Goal: Transaction & Acquisition: Obtain resource

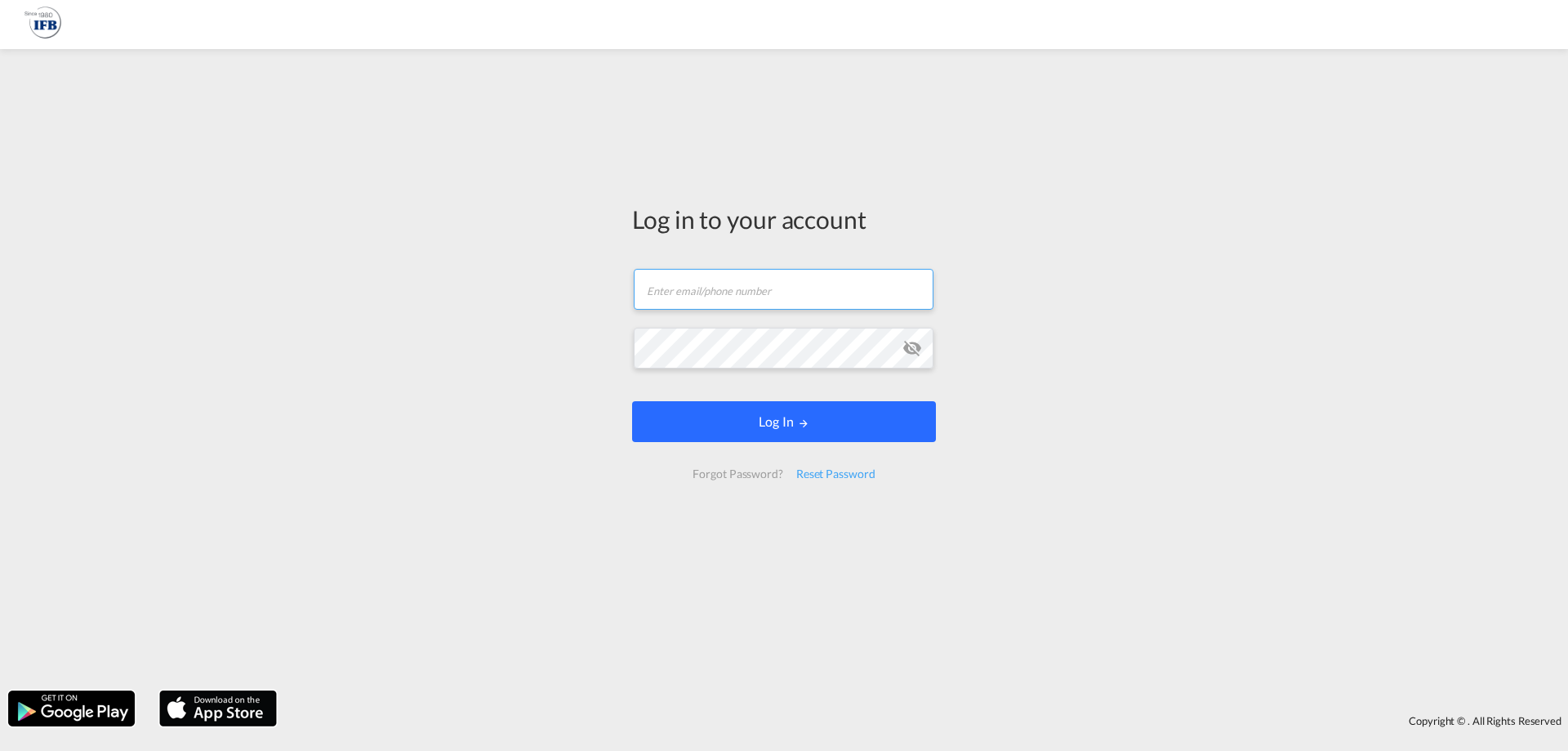
type input "s.lequeux@france-ifbgroup.net"
click at [734, 421] on button "Log In" at bounding box center [784, 421] width 304 height 41
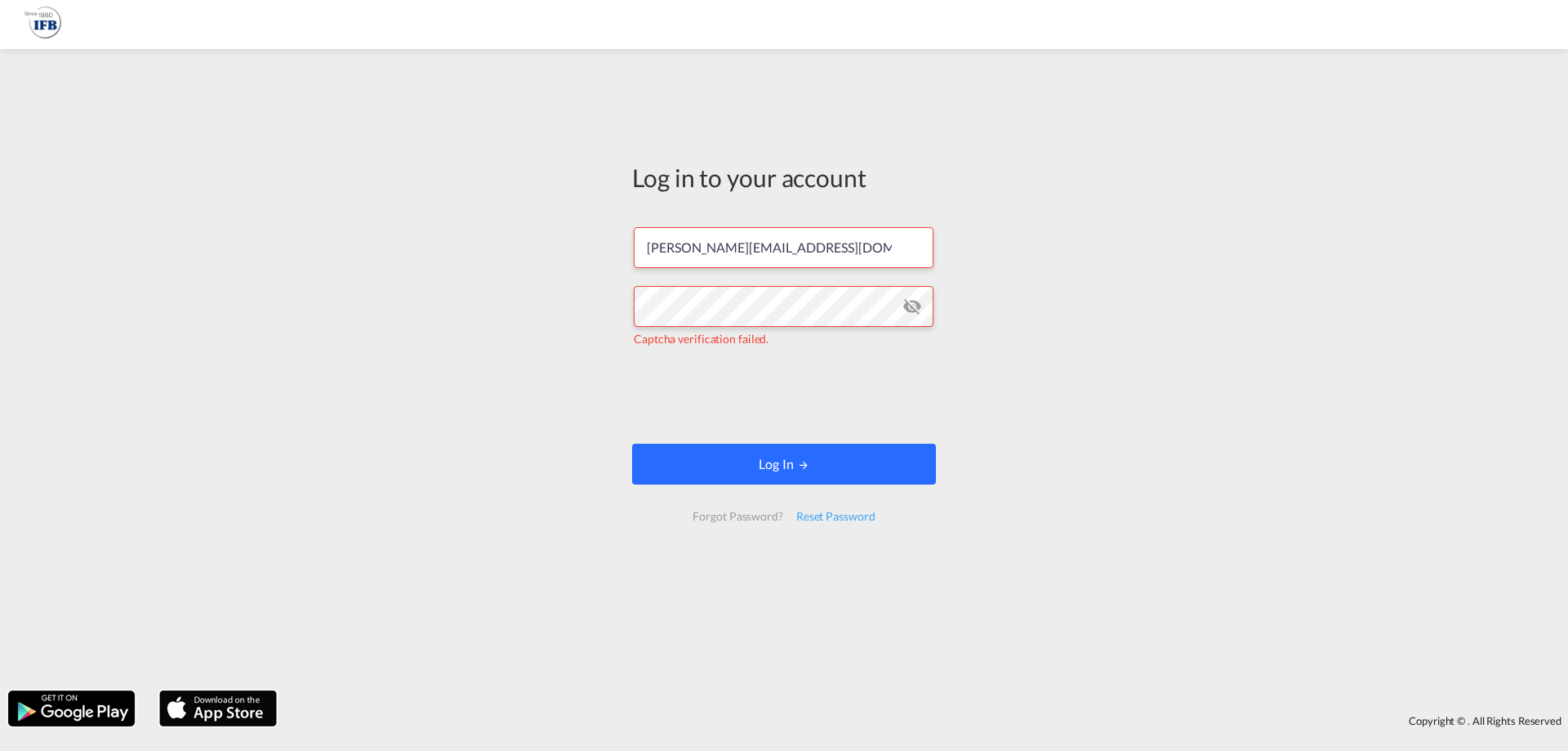
click at [721, 467] on button "Log In" at bounding box center [784, 464] width 304 height 41
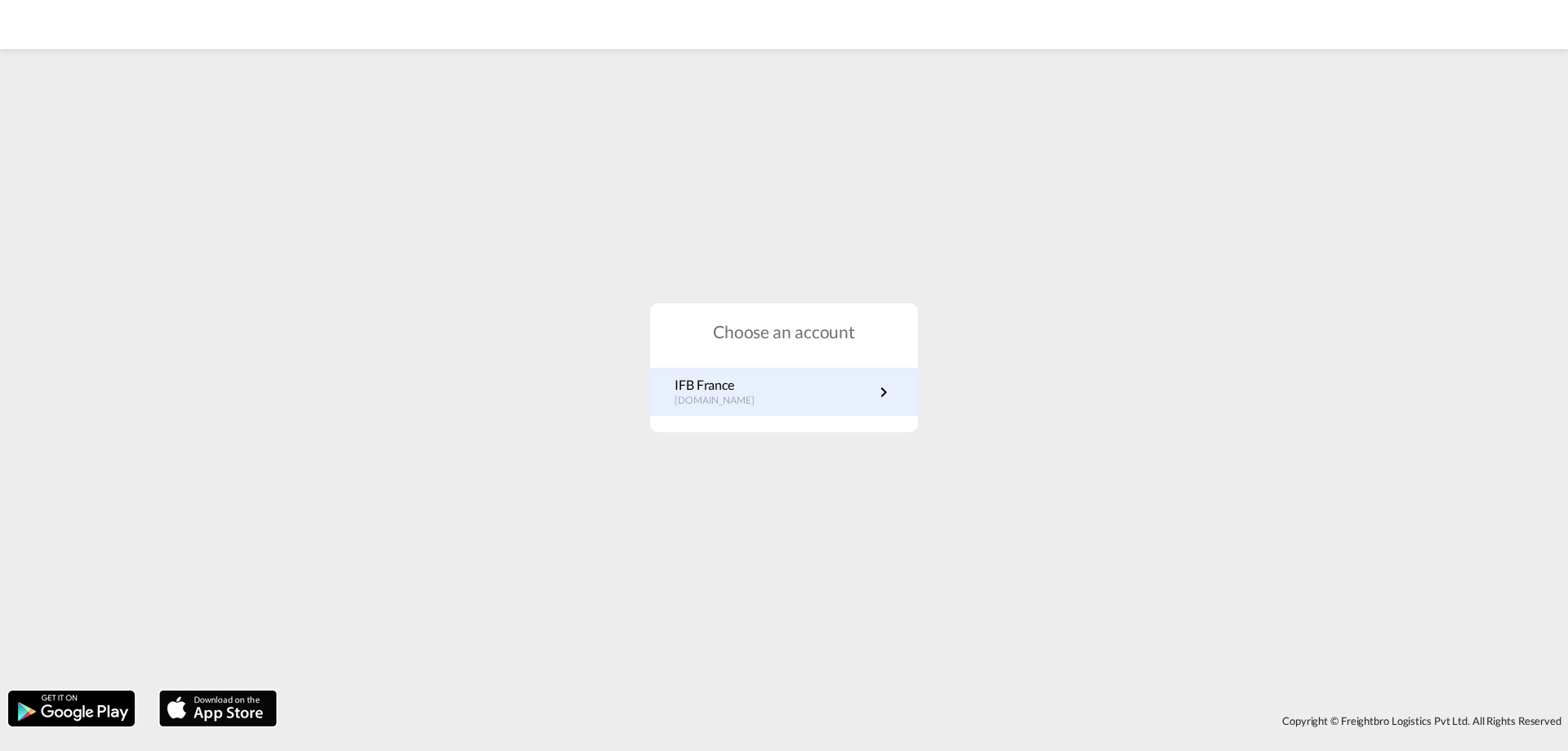
click at [732, 392] on p "IFB France" at bounding box center [723, 385] width 97 height 18
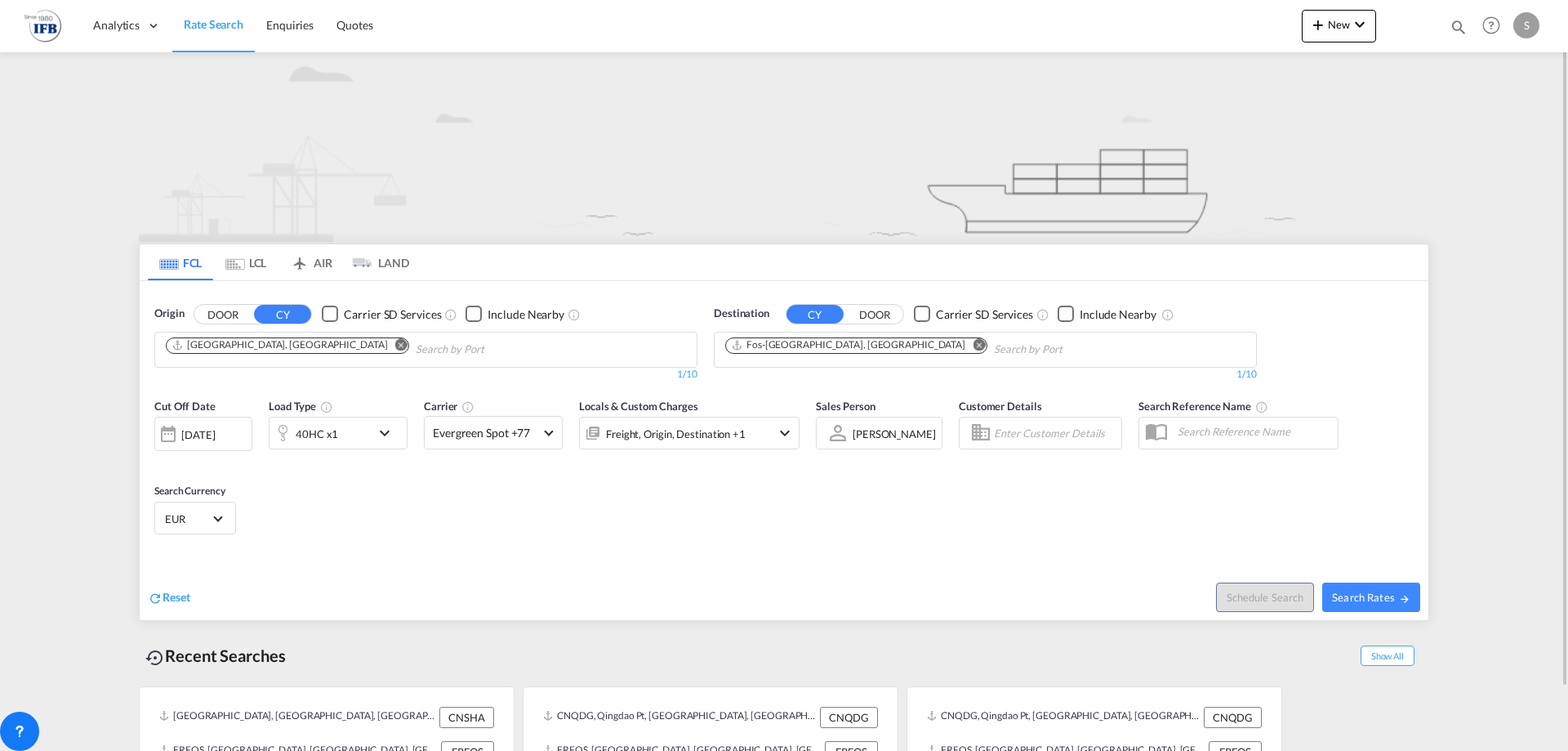
click at [395, 346] on md-icon "Remove" at bounding box center [401, 344] width 12 height 12
click at [327, 357] on md-chips-wrap "Chips container with autocompletion. Enter the text area, type text to search, …" at bounding box center [245, 348] width 164 height 30
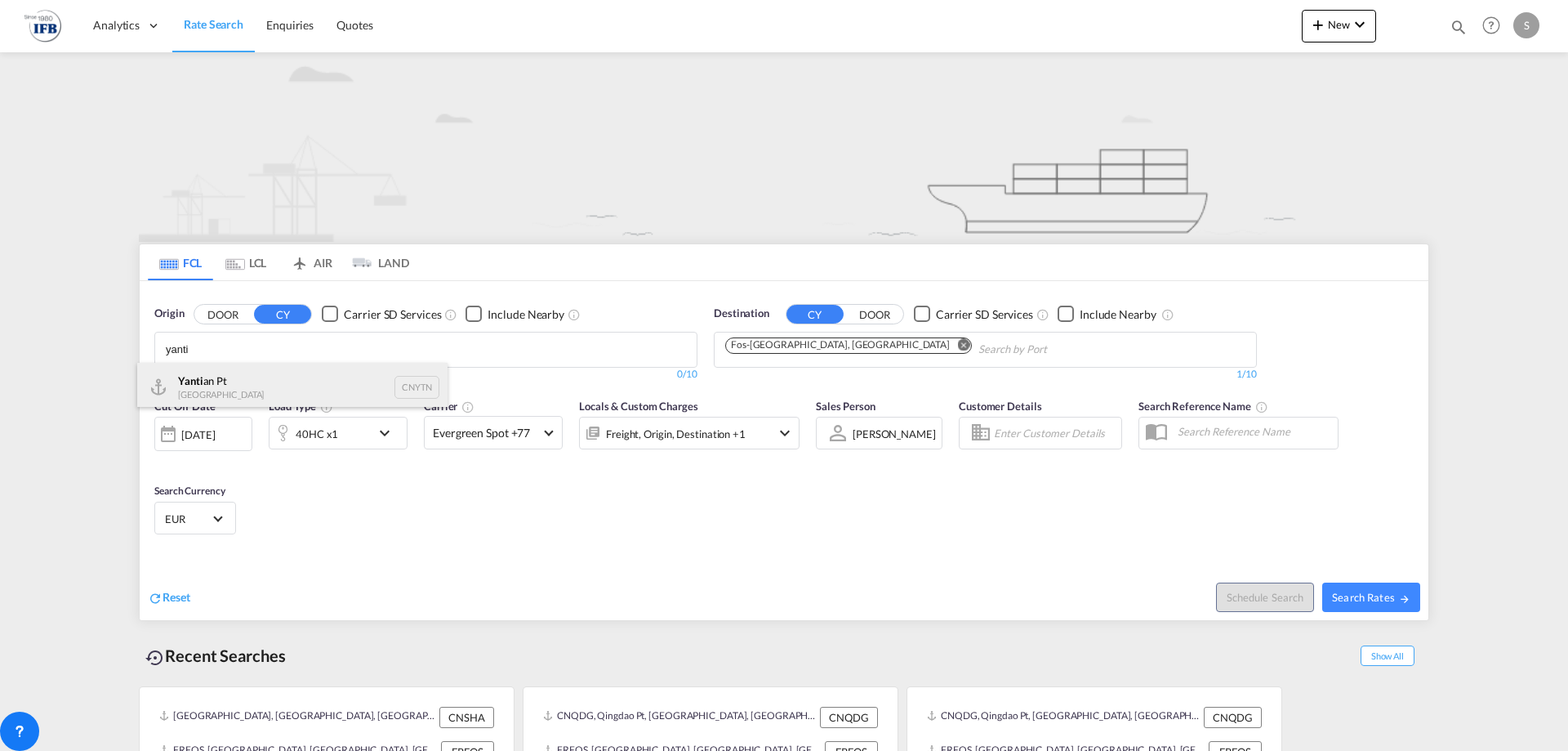
type input "yanti"
click at [263, 388] on div "Yanti an Pt China CNYTN" at bounding box center [292, 387] width 311 height 49
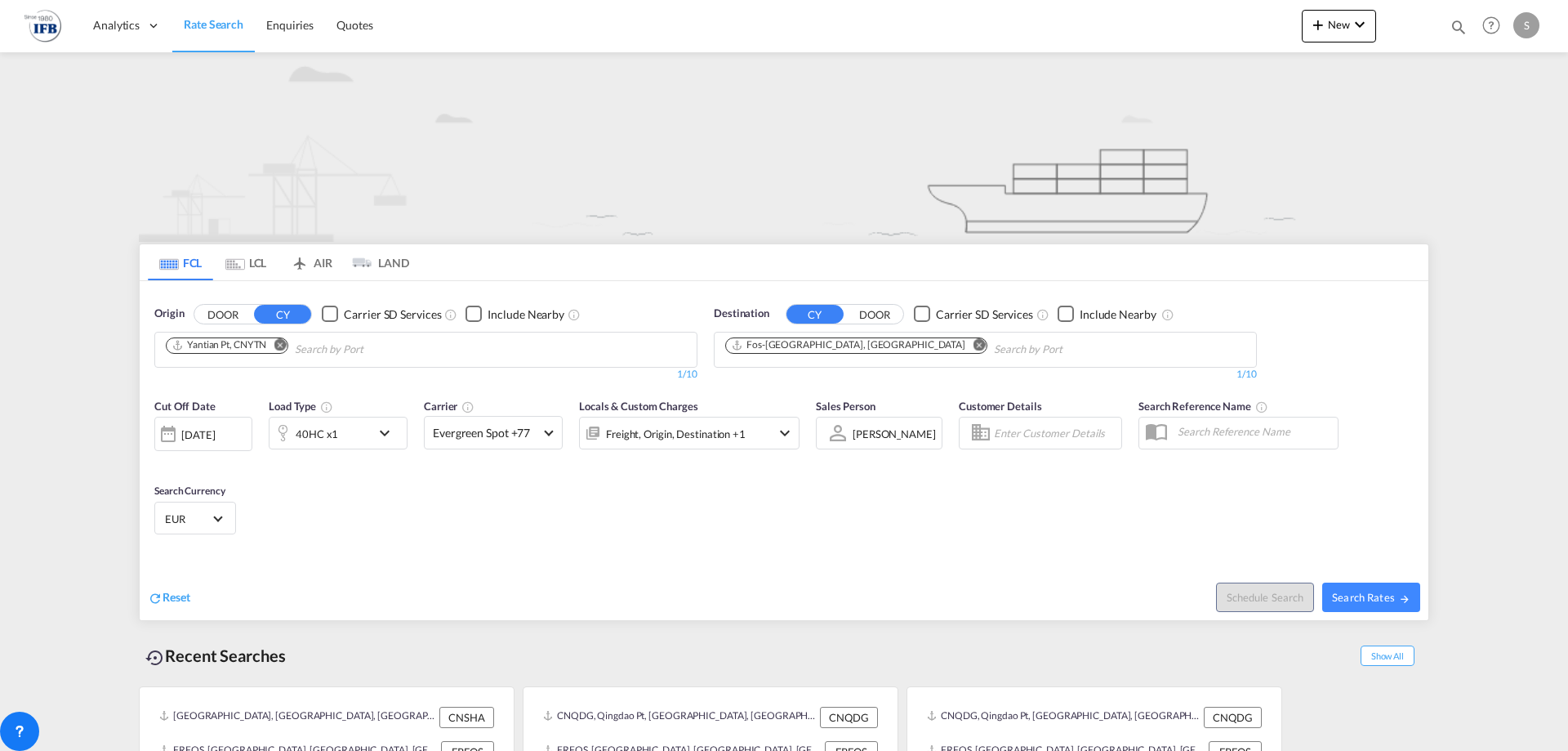
click at [202, 430] on div "[DATE]" at bounding box center [198, 435] width 34 height 15
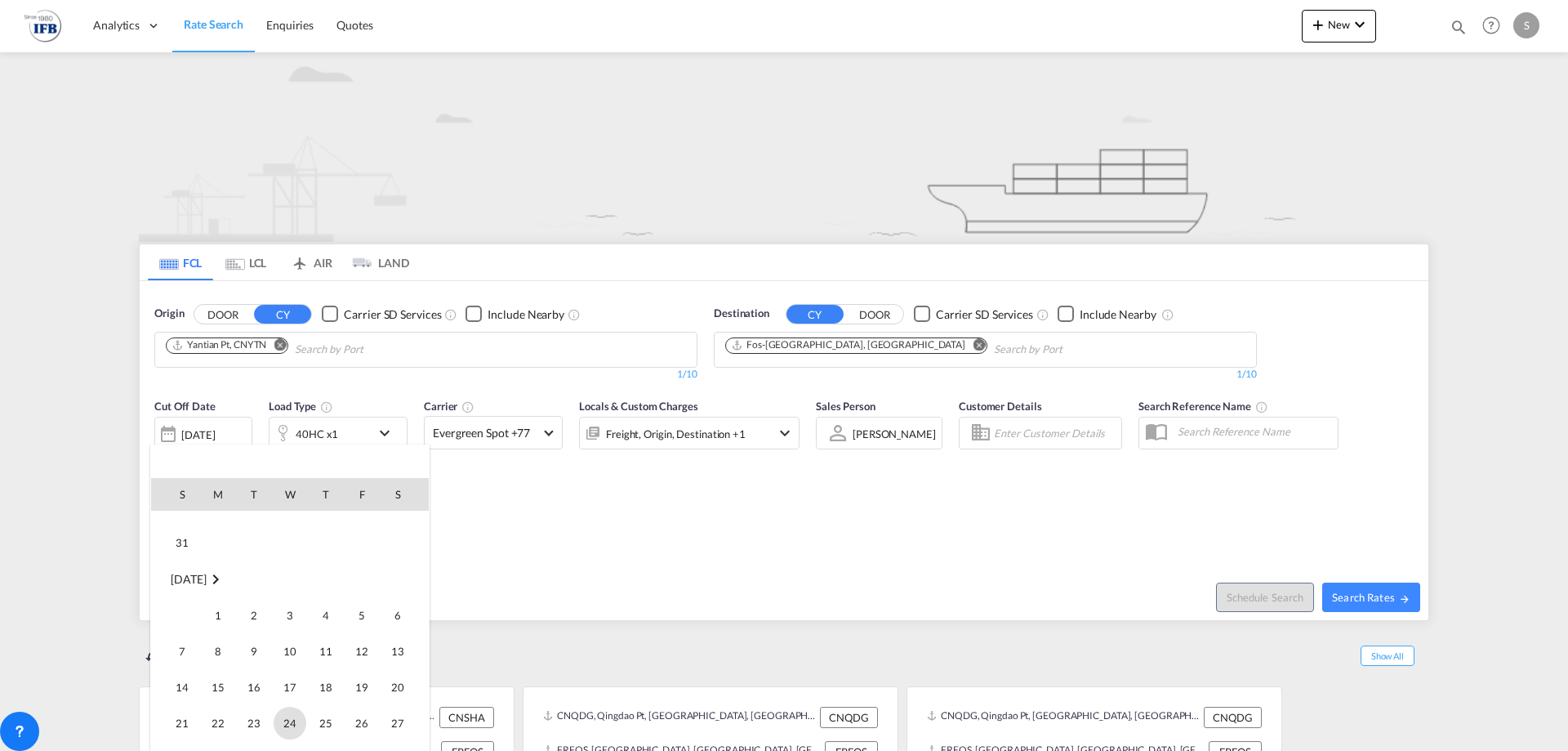
scroll to position [813, 0]
click at [291, 656] on span "10" at bounding box center [290, 654] width 33 height 33
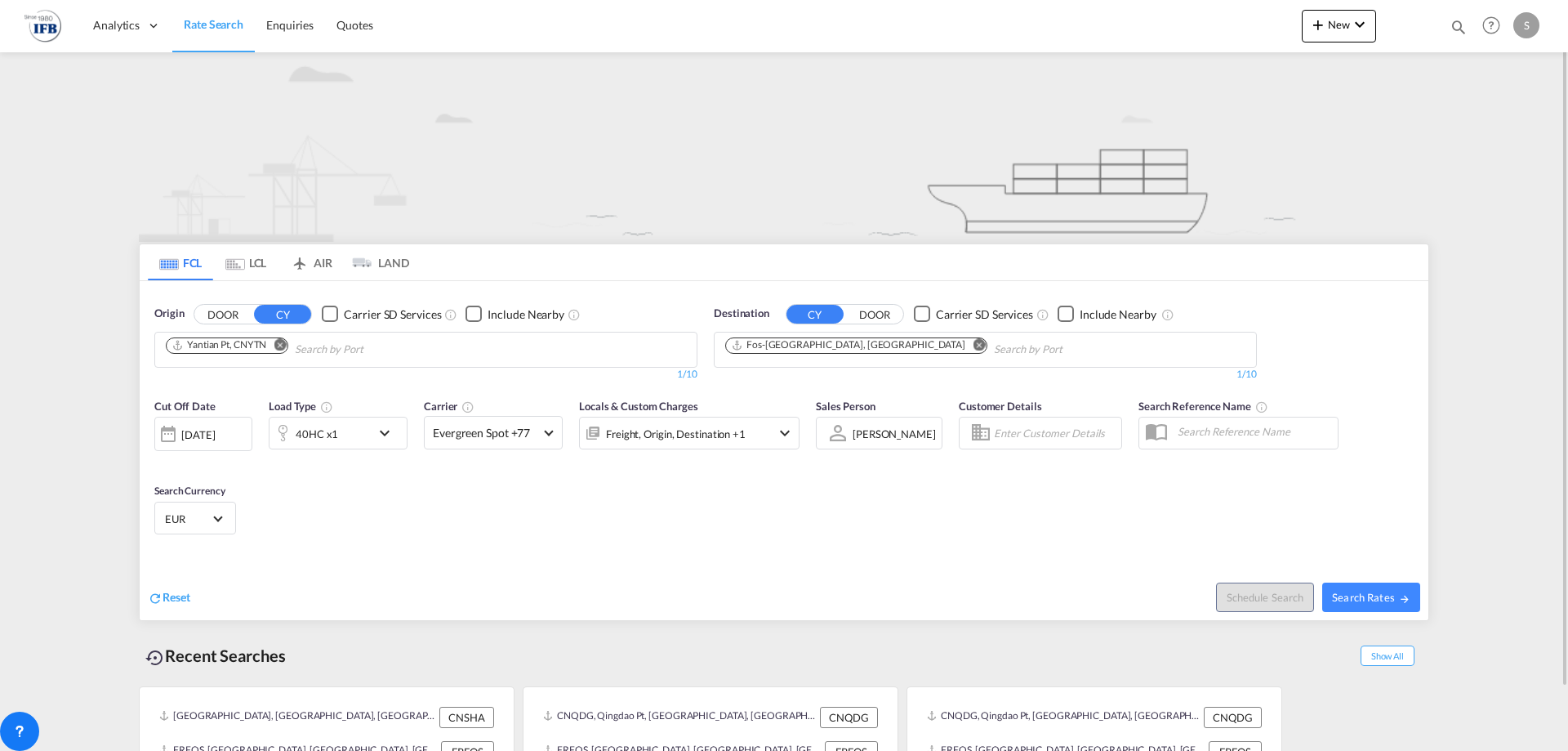
click at [973, 345] on md-icon "Remove" at bounding box center [979, 344] width 12 height 12
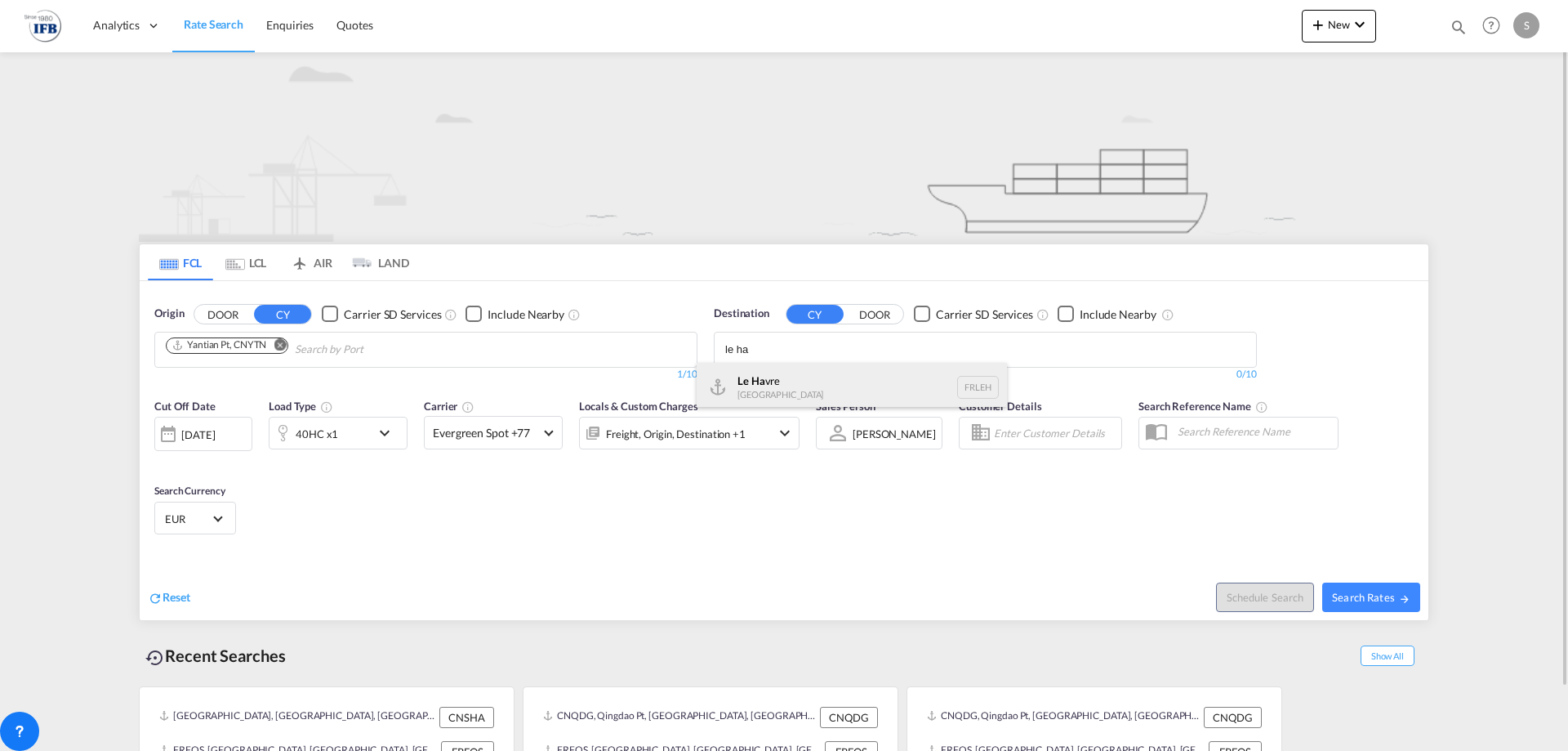
type input "le ha"
click at [778, 371] on div "Le Ha vre [GEOGRAPHIC_DATA] FRLEH" at bounding box center [852, 387] width 311 height 49
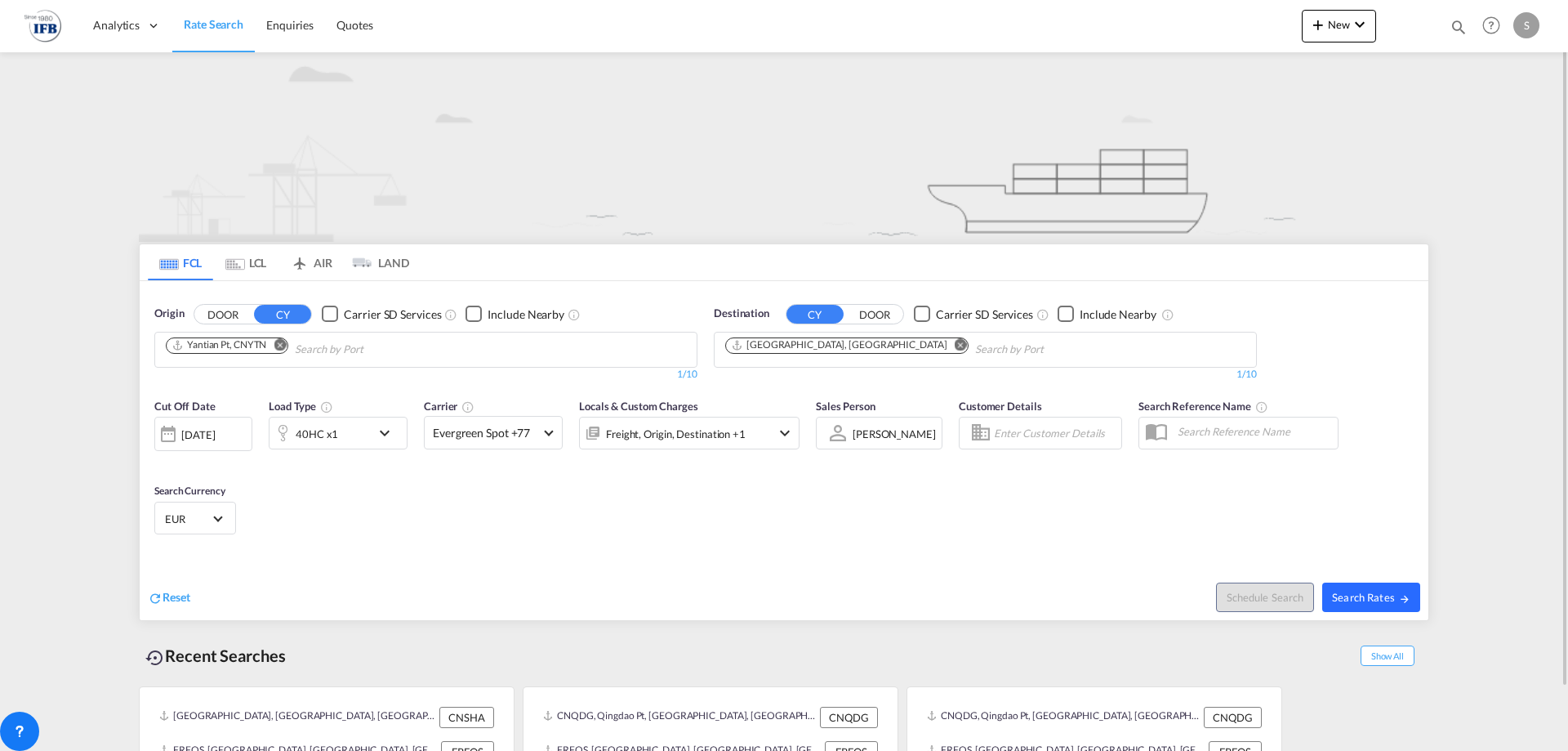
click at [1366, 586] on button "Search Rates" at bounding box center [1371, 598] width 98 height 30
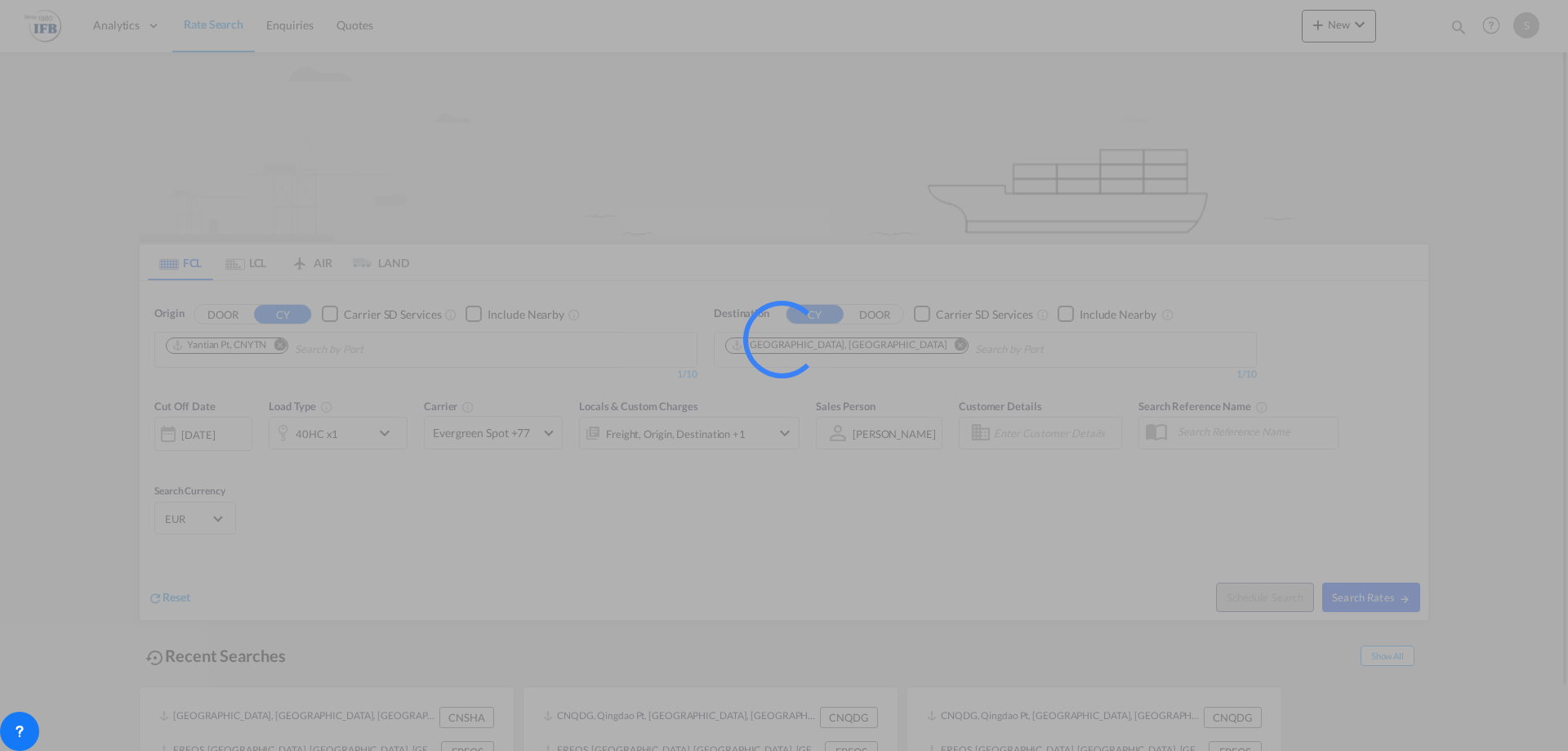
type input "CNYTN to FRLEH / [DATE]"
